Goal: Use online tool/utility: Use online tool/utility

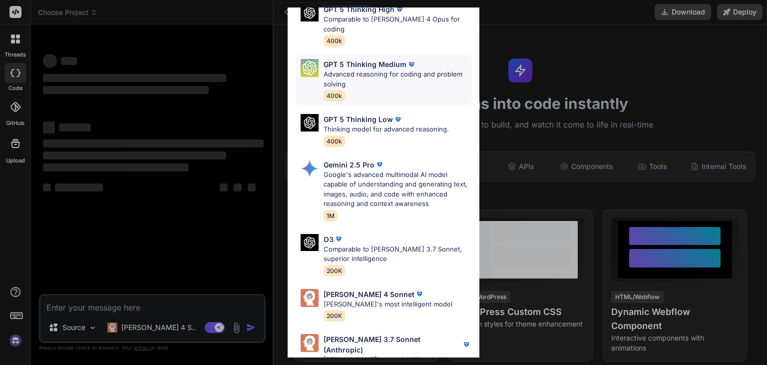
scroll to position [110, 0]
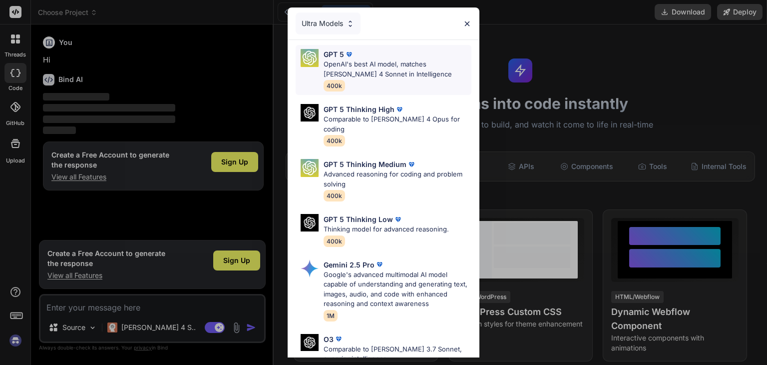
click at [427, 66] on p "OpenAI's best AI model, matches [PERSON_NAME] 4 Sonnet in Intelligence" at bounding box center [398, 68] width 148 height 19
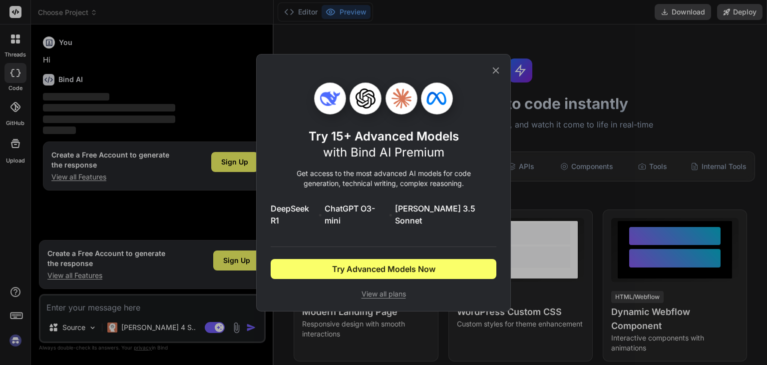
click at [497, 75] on icon at bounding box center [495, 70] width 11 height 11
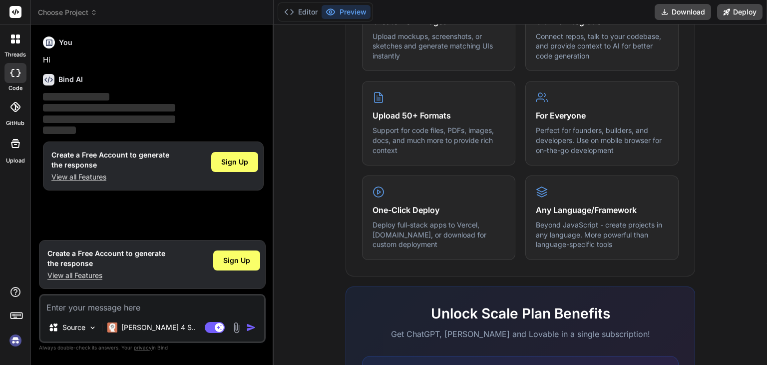
scroll to position [481, 0]
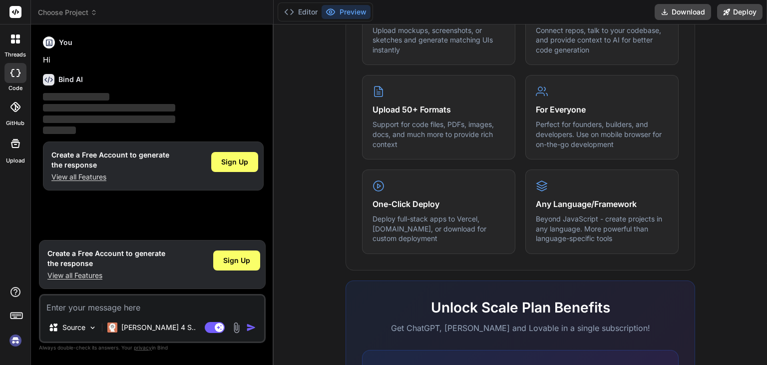
type textarea "x"
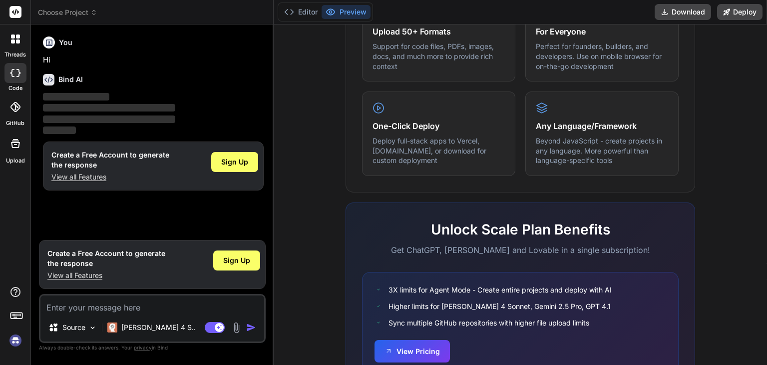
scroll to position [617, 0]
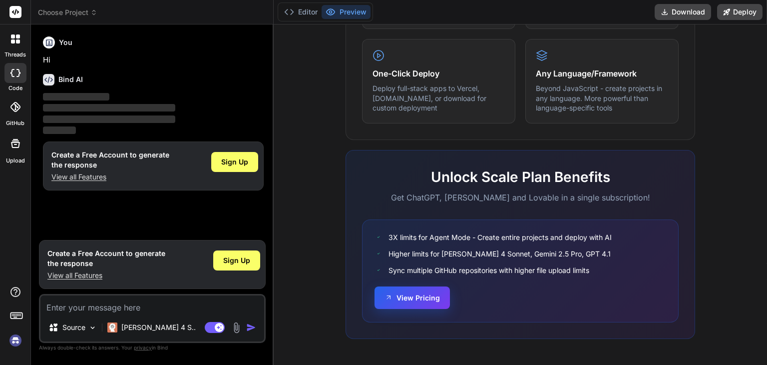
click at [408, 298] on button "View Pricing" at bounding box center [412, 297] width 75 height 22
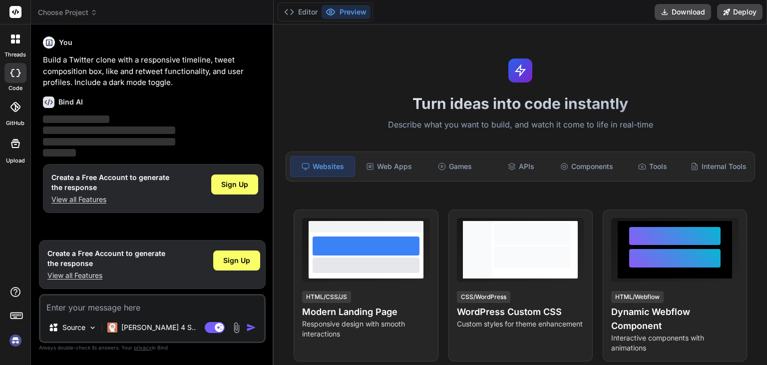
type textarea "x"
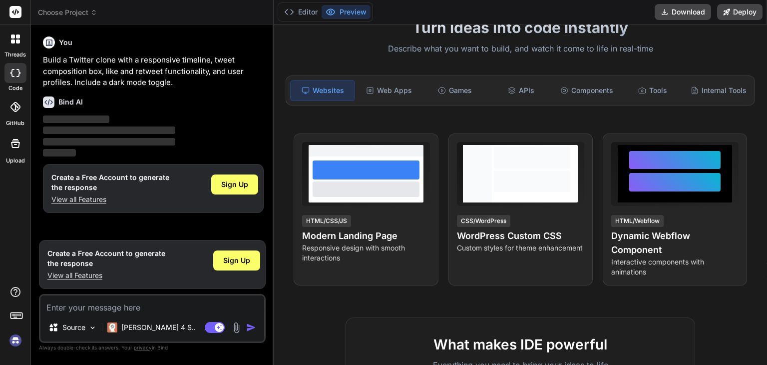
scroll to position [72, 0]
